Goal: Check status: Check status

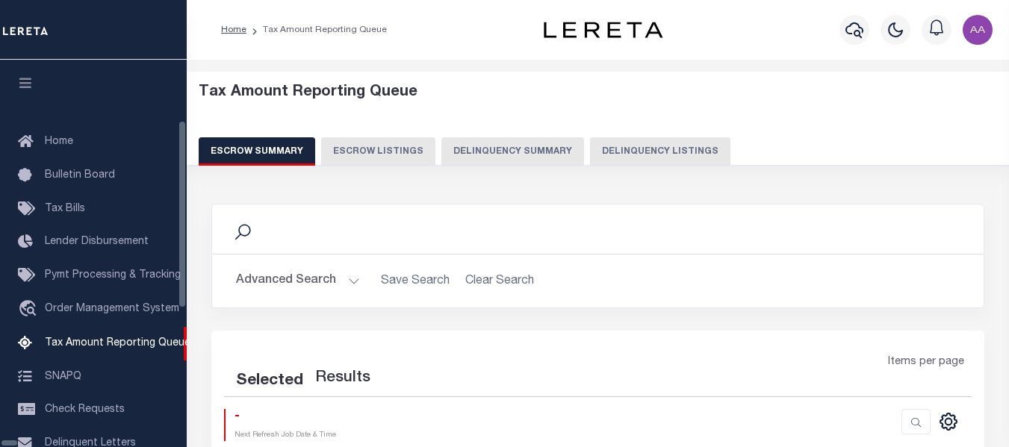
select select "100"
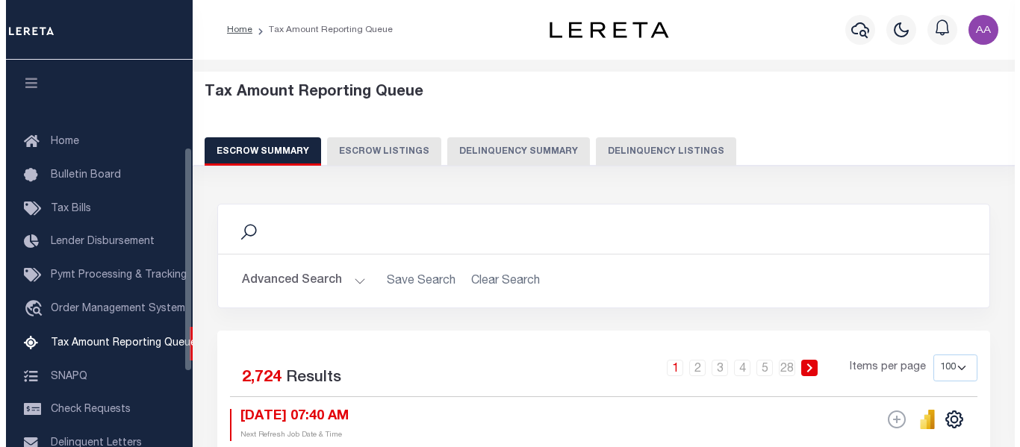
scroll to position [151, 0]
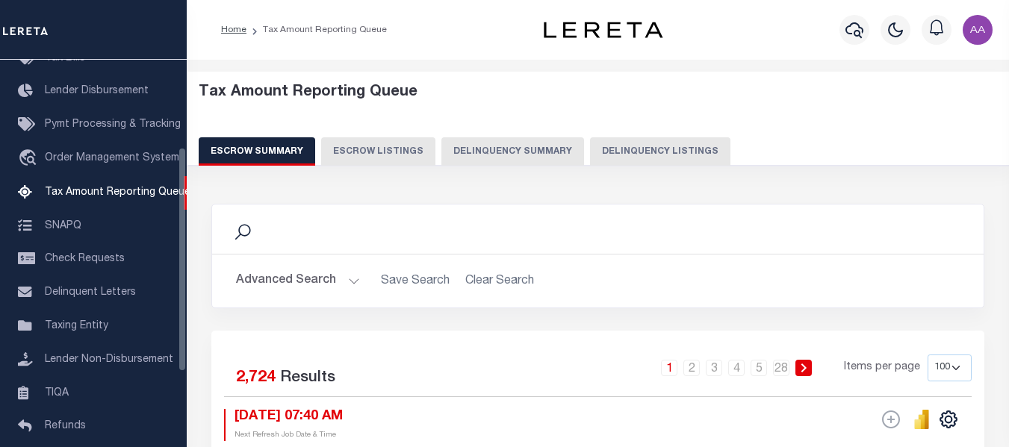
click at [570, 153] on button "Delinquency Summary" at bounding box center [512, 151] width 143 height 28
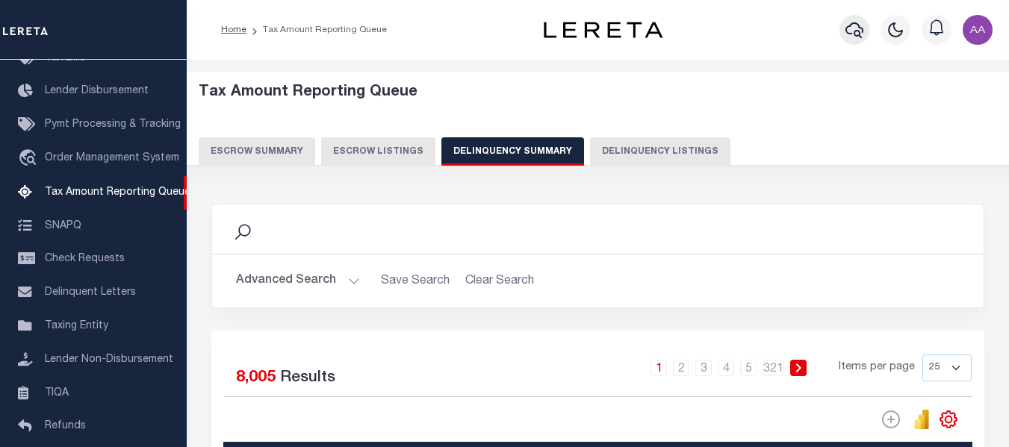
click at [861, 30] on icon "button" at bounding box center [854, 30] width 18 height 16
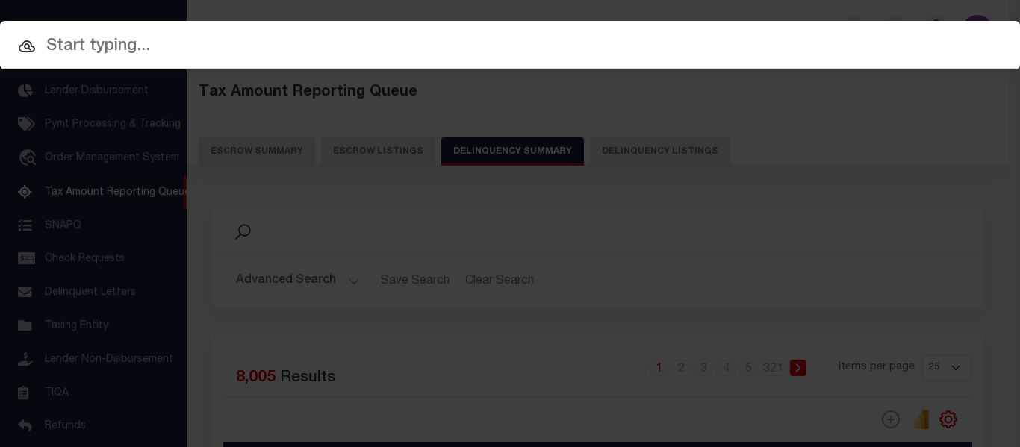
click at [85, 44] on input "text" at bounding box center [510, 47] width 1020 height 26
paste input "4808246430033"
type input "4808246430033"
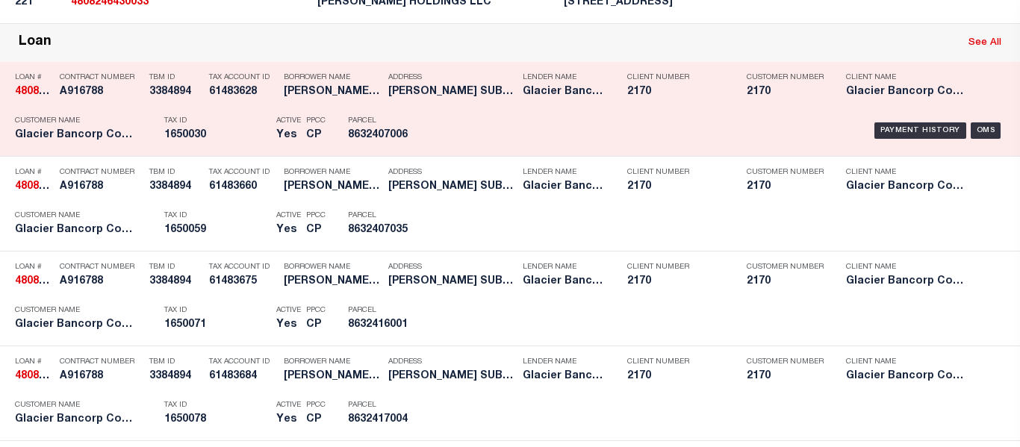
scroll to position [3808, 0]
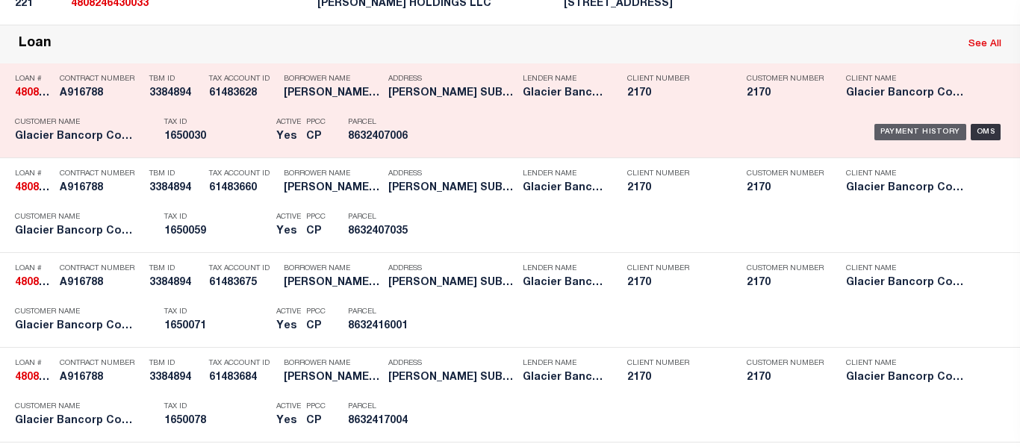
click at [904, 138] on div "Payment History" at bounding box center [920, 132] width 92 height 16
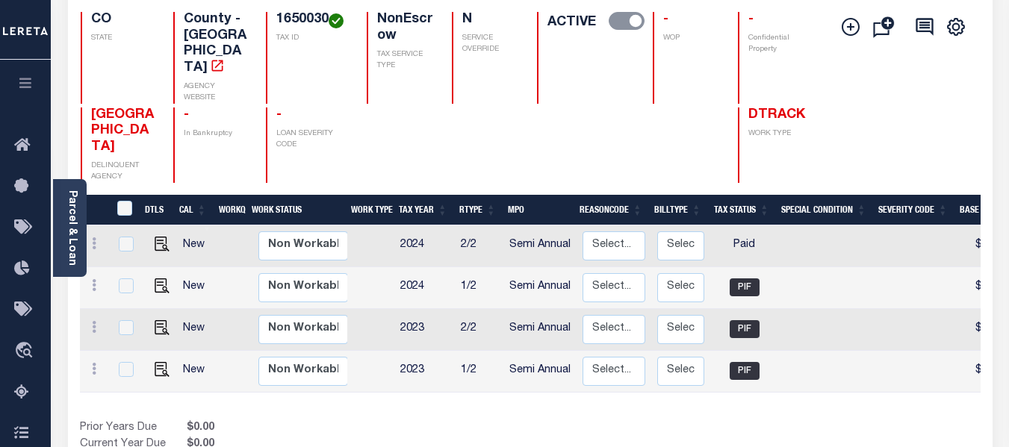
scroll to position [149, 0]
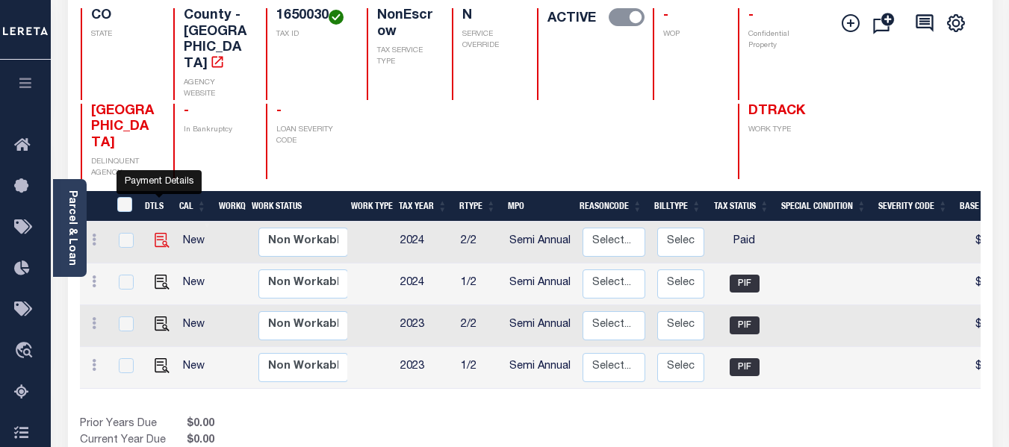
click at [164, 233] on img "" at bounding box center [162, 240] width 15 height 15
checkbox input "true"
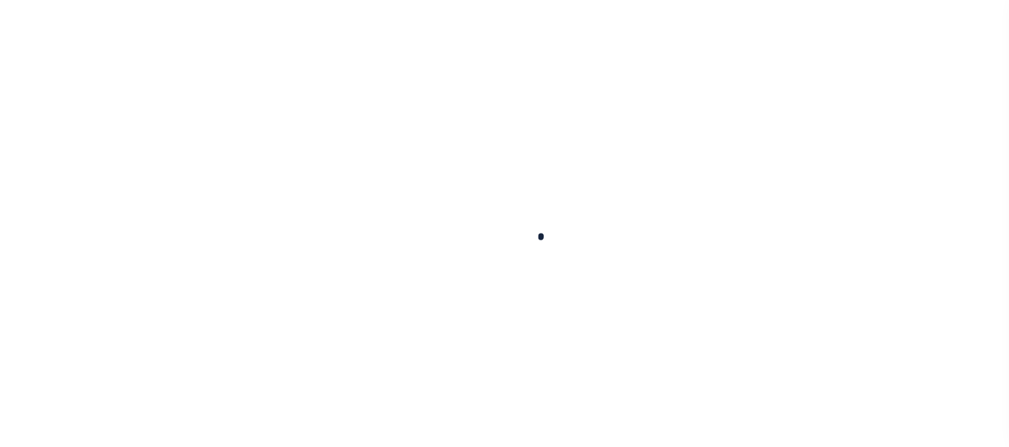
checkbox input "false"
type input "Semi Annual"
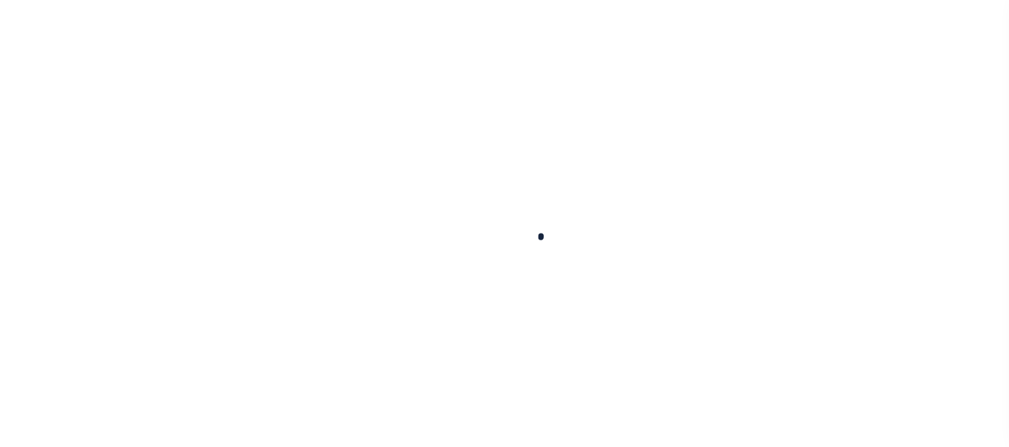
type input "[DATE]"
select select "PYD"
type input "$323.36"
type input "$0"
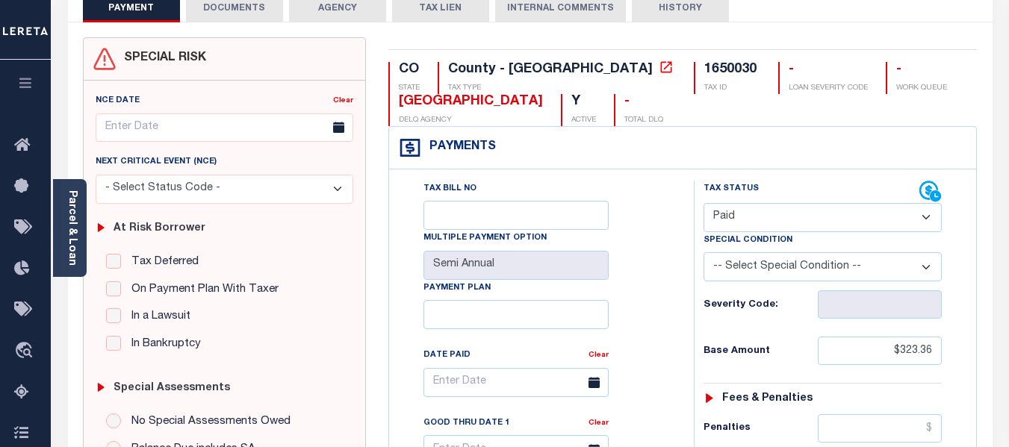
scroll to position [96, 0]
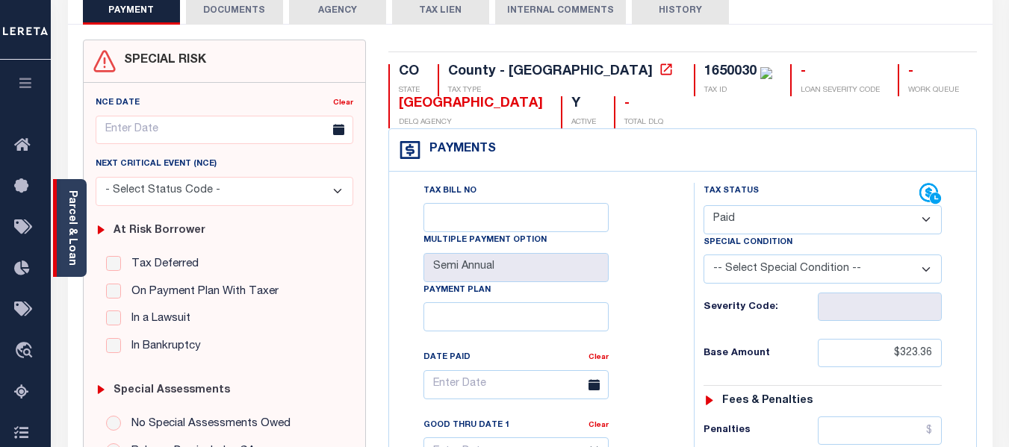
click at [68, 211] on link "Parcel & Loan" at bounding box center [71, 227] width 10 height 75
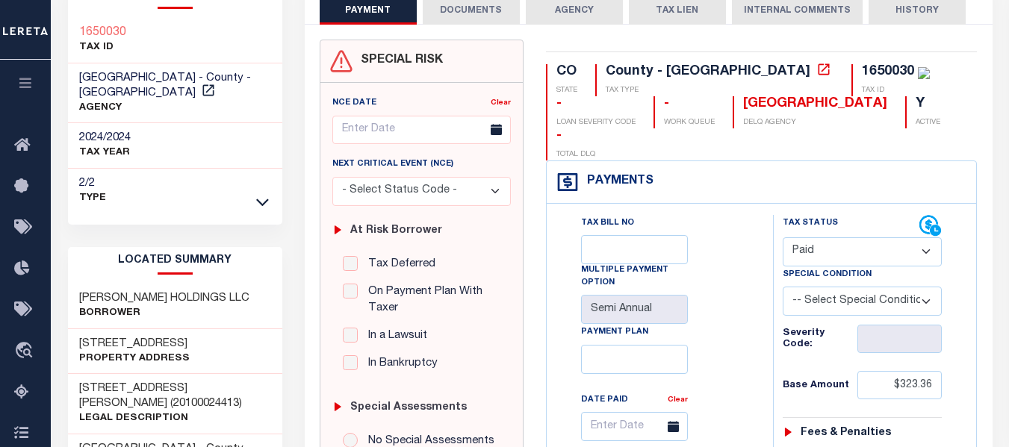
click at [862, 70] on div "1650030" at bounding box center [888, 71] width 52 height 13
copy div "1650030"
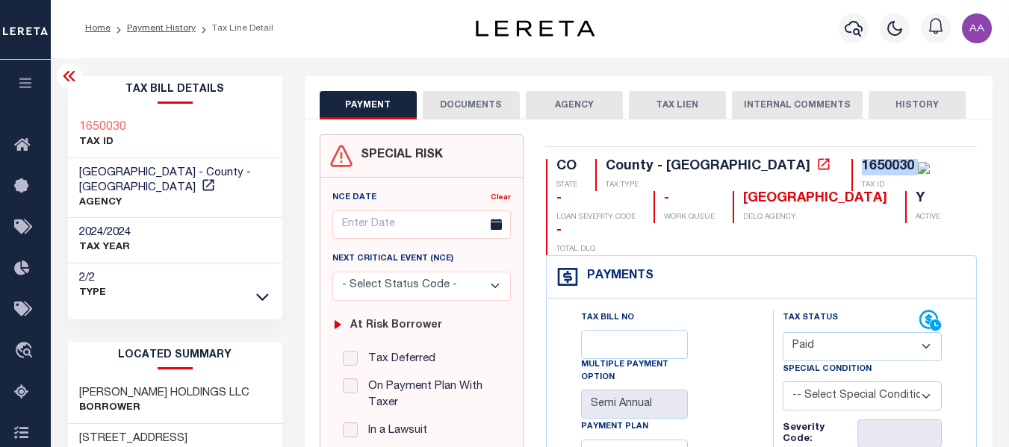
scroll to position [0, 0]
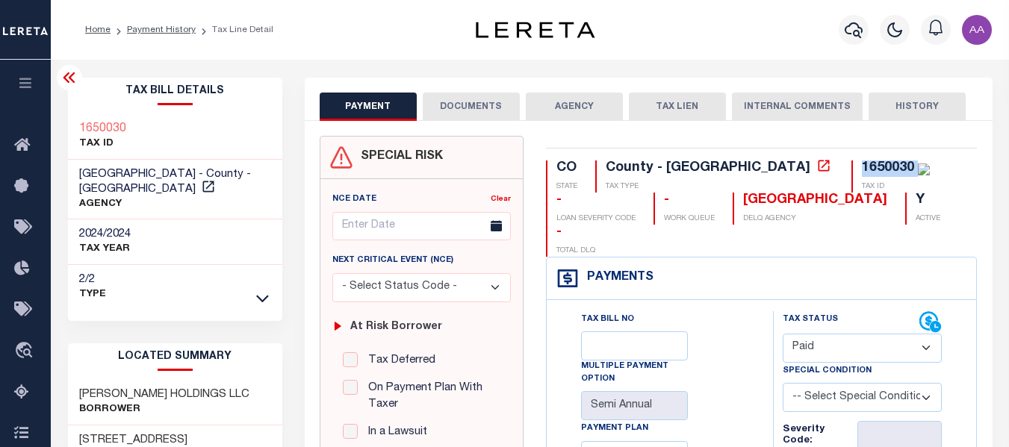
click at [495, 111] on button "DOCUMENTS" at bounding box center [471, 107] width 97 height 28
